Goal: Task Accomplishment & Management: Complete application form

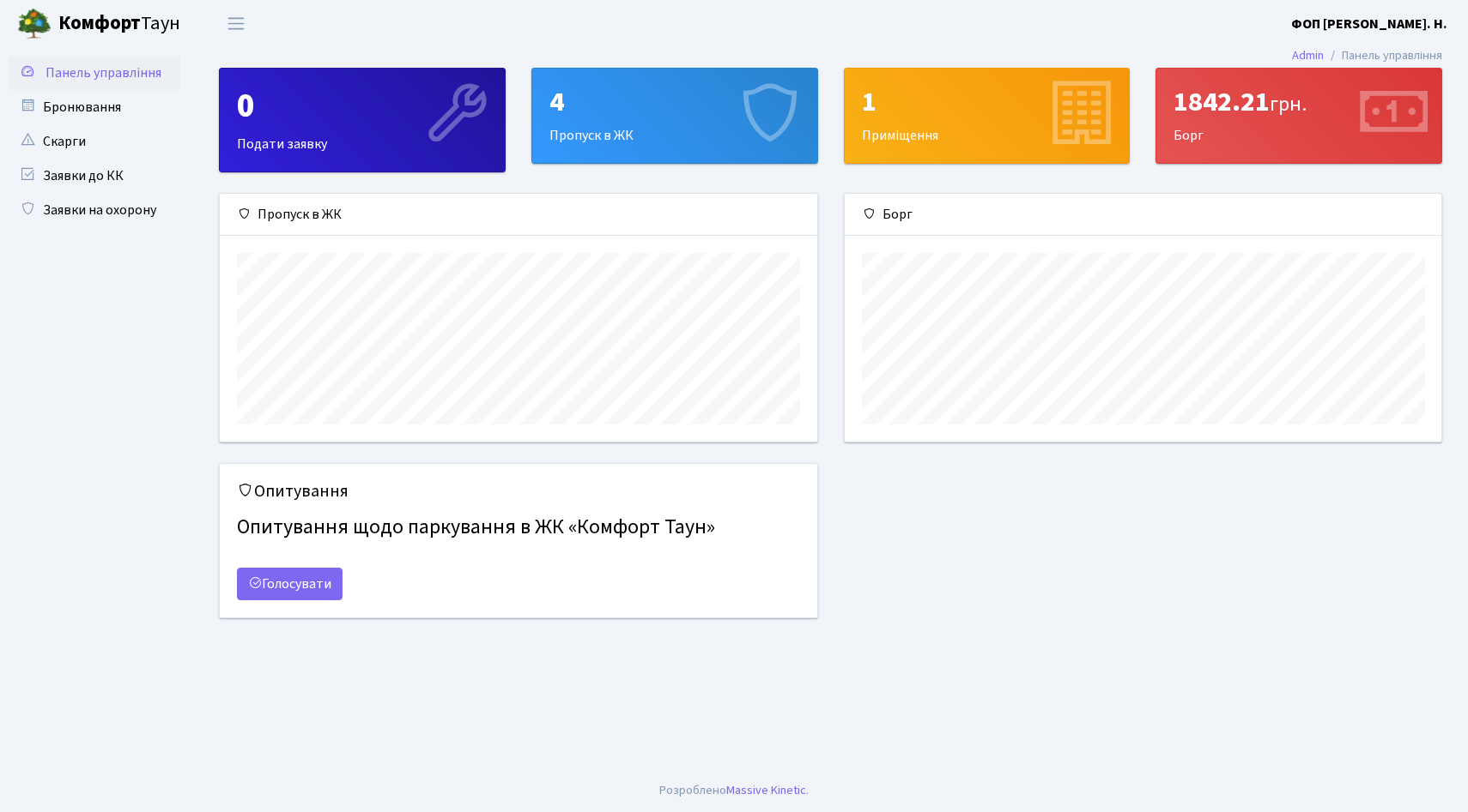
scroll to position [248, 597]
click at [120, 202] on link "Заявки на охорону" at bounding box center [93, 210] width 171 height 34
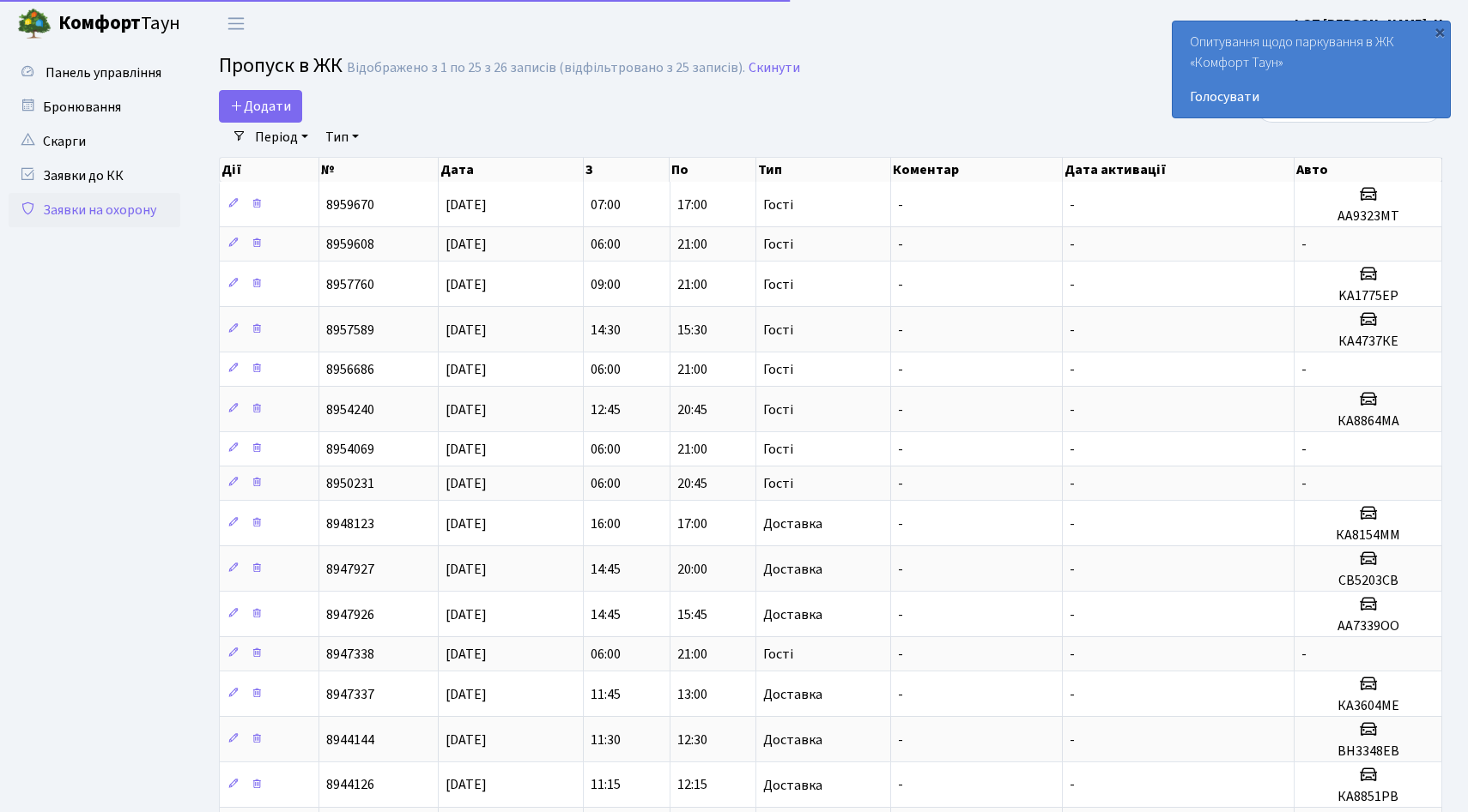
select select "25"
click at [261, 106] on span "Додати" at bounding box center [260, 106] width 61 height 19
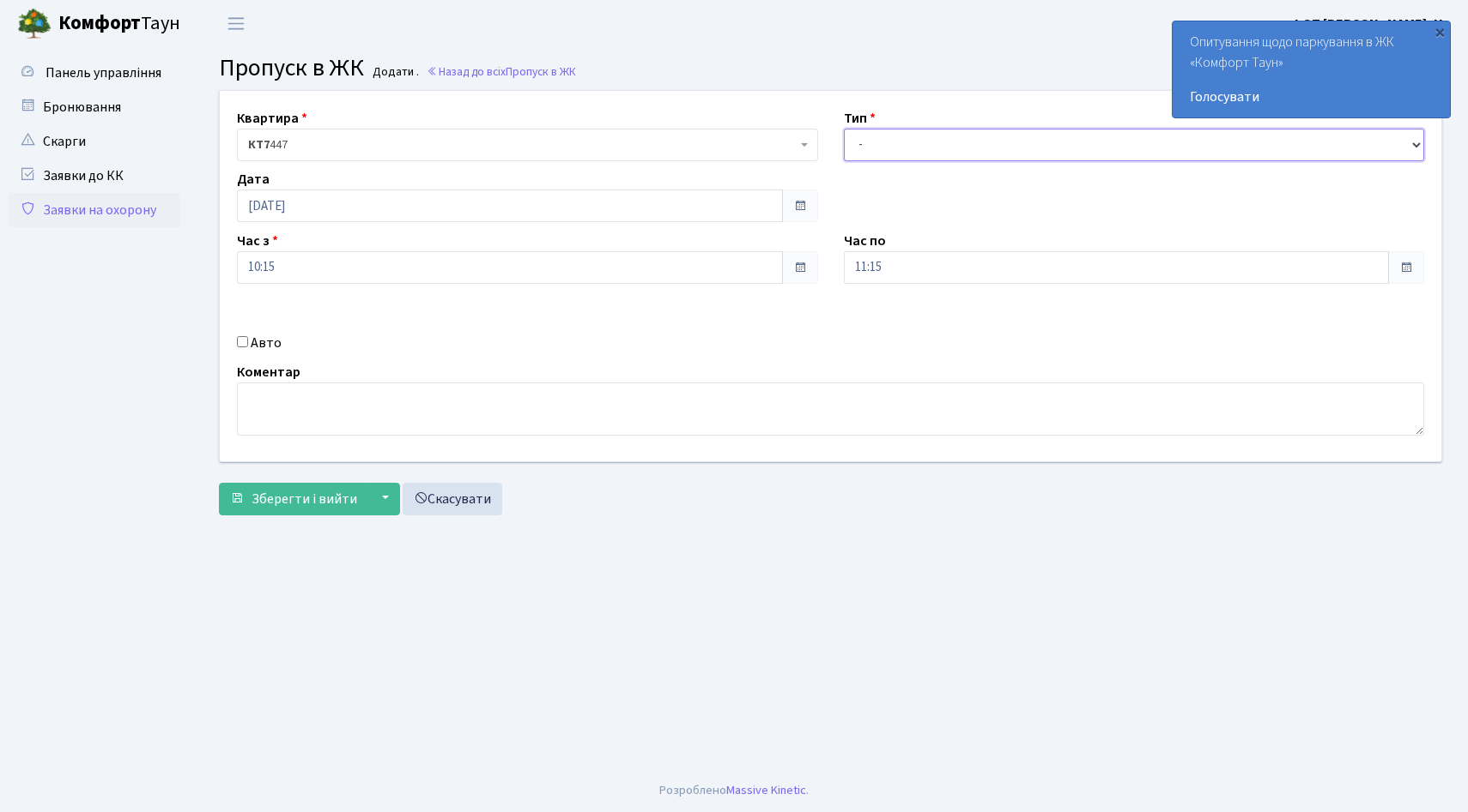
click at [912, 149] on select "- Доставка Таксі Гості Сервіс" at bounding box center [1133, 145] width 581 height 33
select select "3"
click at [843, 129] on select "- Доставка Таксі Гості Сервіс" at bounding box center [1133, 145] width 581 height 33
click at [262, 345] on label "Авто" at bounding box center [266, 343] width 31 height 21
click at [248, 345] on input "Авто" at bounding box center [242, 342] width 11 height 11
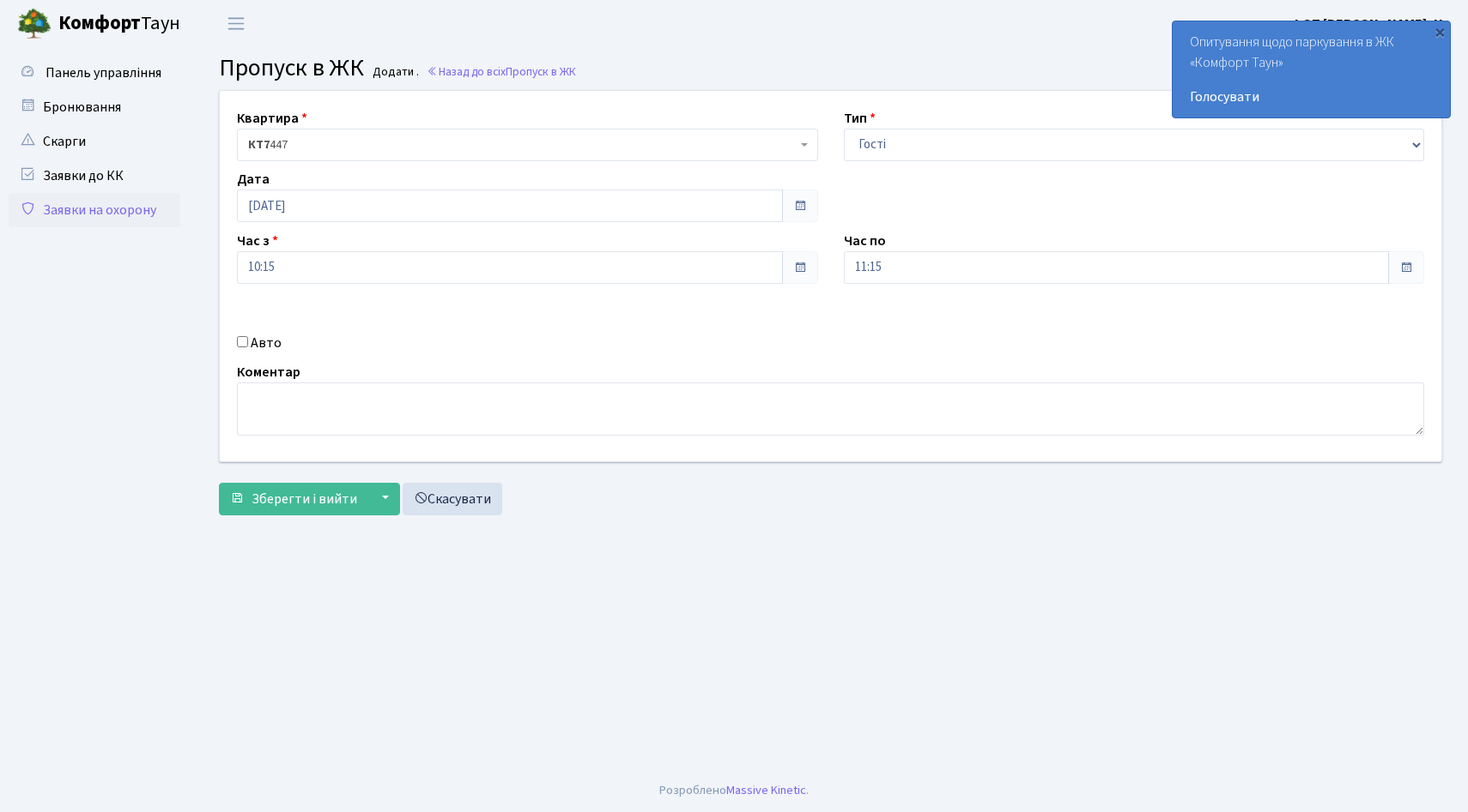
checkbox input "true"
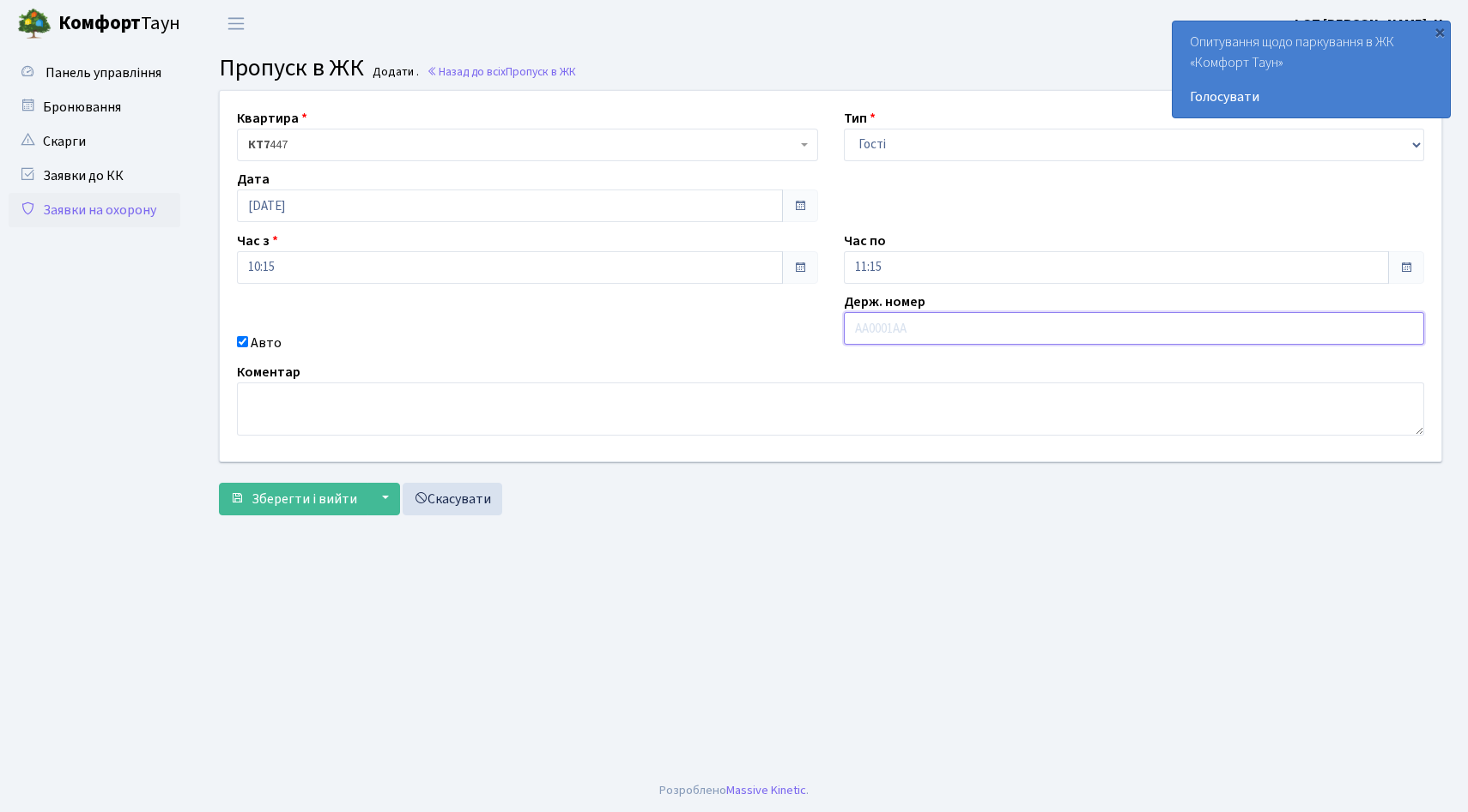
paste input "ка5630ме"
type input "ка5630ме"
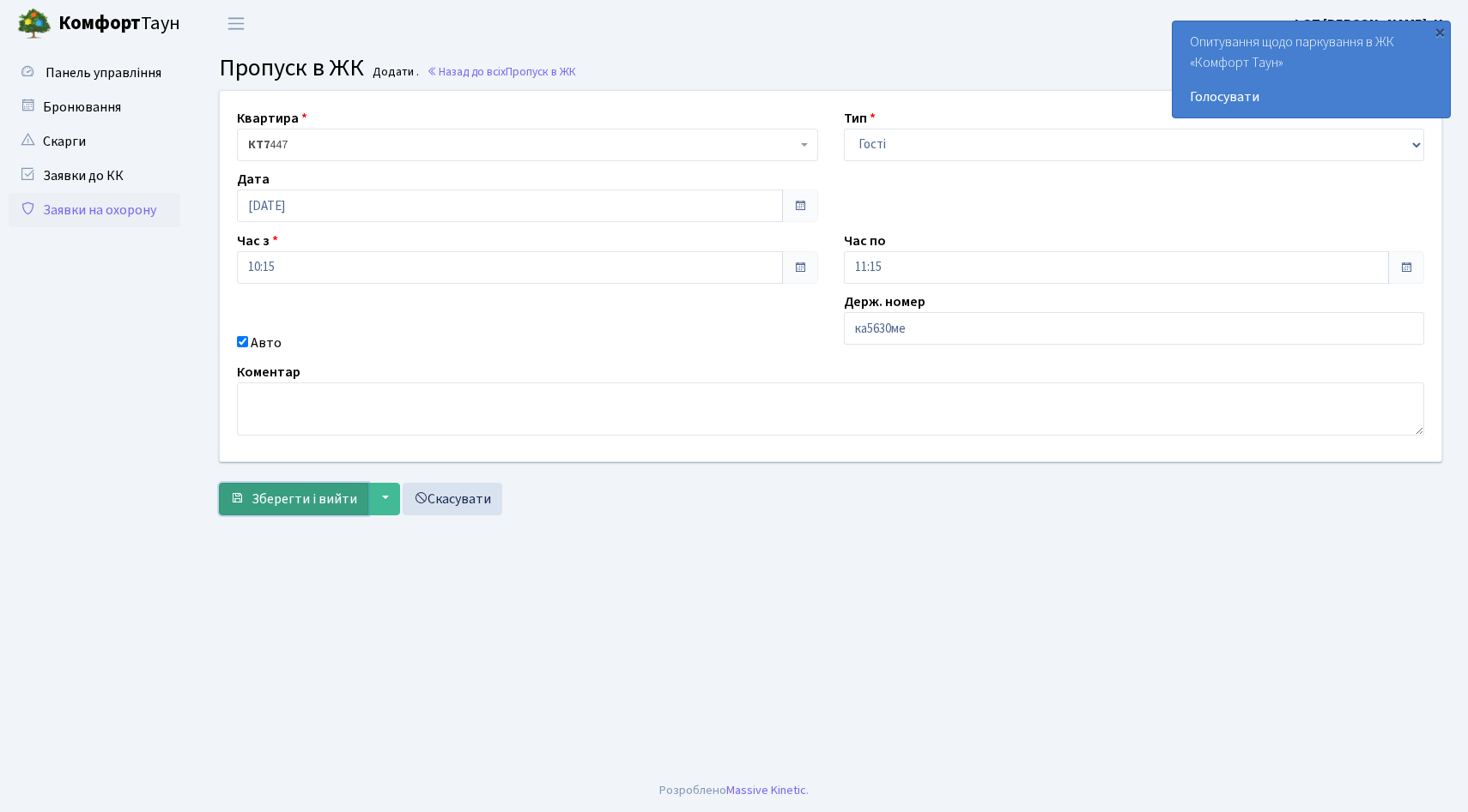
click at [349, 510] on button "Зберегти і вийти" at bounding box center [293, 499] width 150 height 33
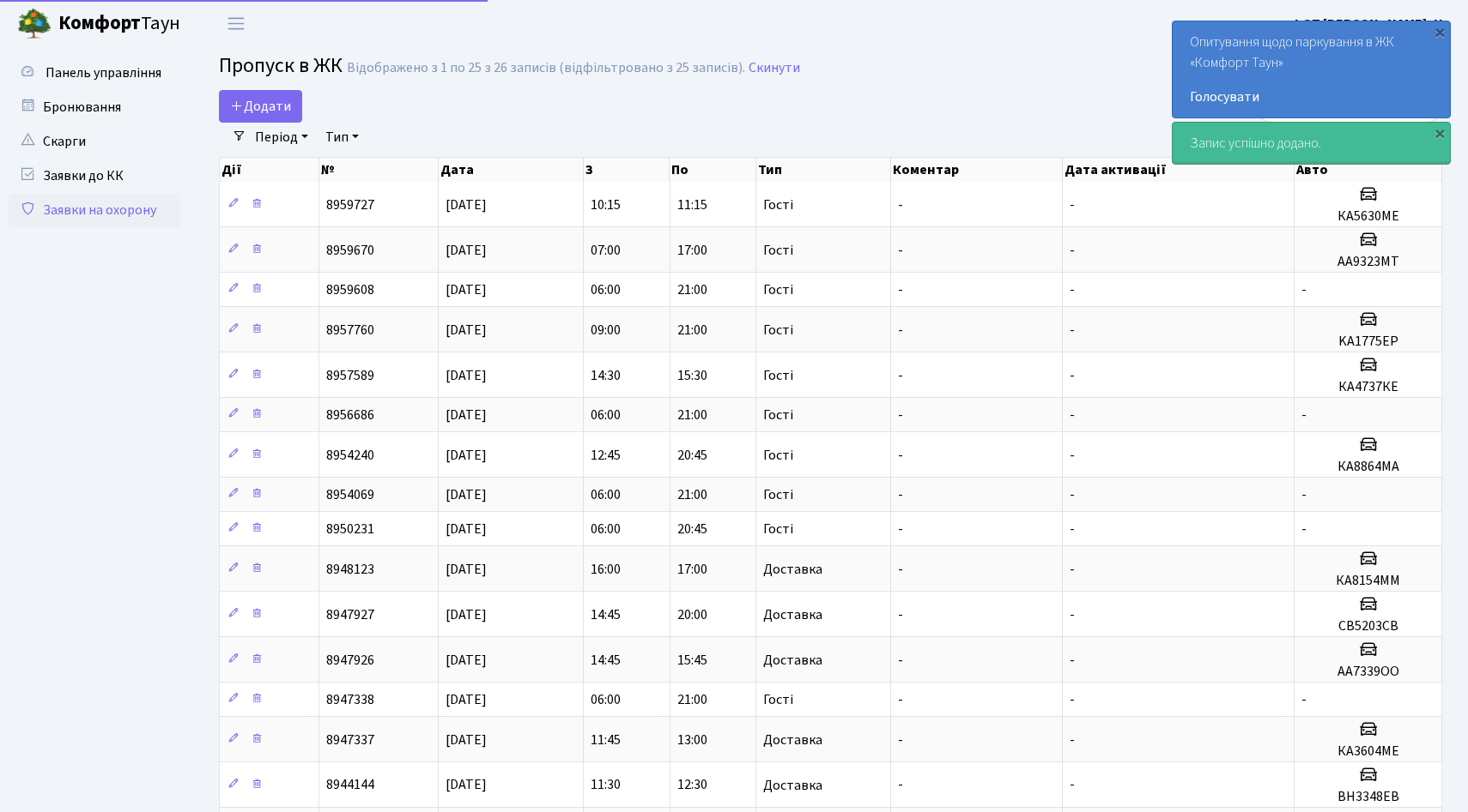
select select "25"
click at [1244, 92] on link "Голосувати" at bounding box center [1311, 97] width 243 height 21
